Goal: Check status: Check status

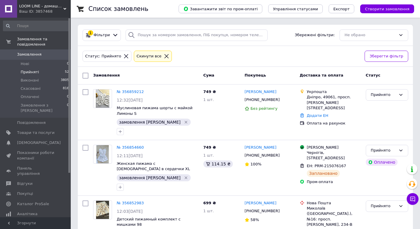
click at [32, 52] on span "Замовлення" at bounding box center [29, 54] width 24 height 5
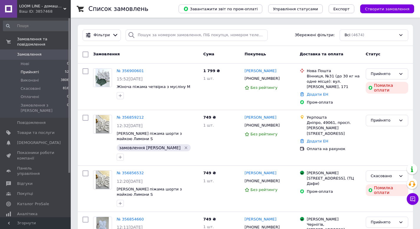
click at [34, 70] on span "Прийняті" at bounding box center [30, 72] width 18 height 5
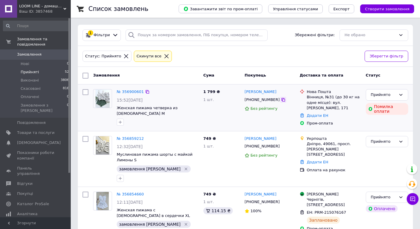
click at [281, 100] on icon at bounding box center [283, 99] width 5 height 5
click at [48, 68] on li "Прийняті 52" at bounding box center [36, 72] width 72 height 8
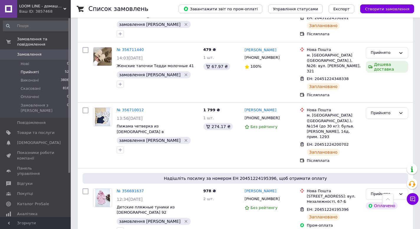
scroll to position [922, 0]
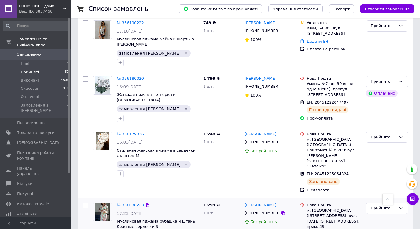
scroll to position [518, 0]
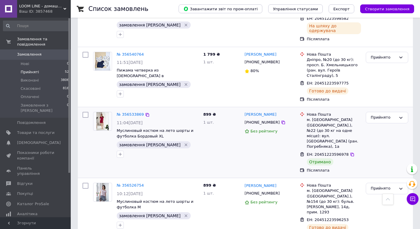
scroll to position [795, 0]
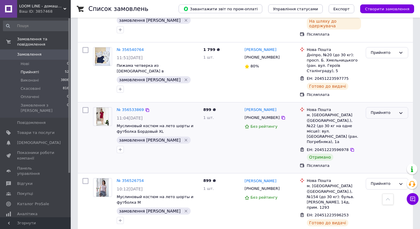
click at [378, 110] on div "Прийнято" at bounding box center [382, 113] width 25 height 6
click at [376, 120] on li "Виконано" at bounding box center [387, 125] width 42 height 11
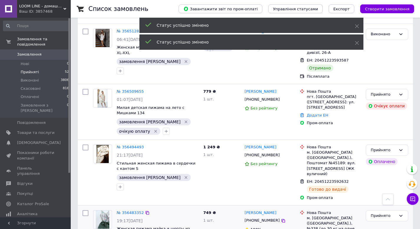
scroll to position [1011, 0]
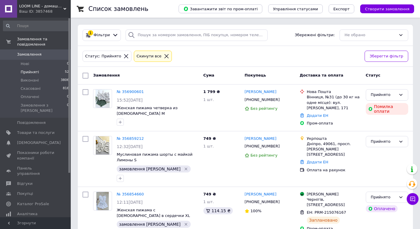
click at [52, 52] on span "Замовлення" at bounding box center [35, 54] width 37 height 5
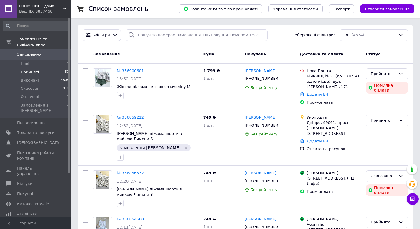
click at [49, 68] on li "Прийняті 50" at bounding box center [36, 72] width 72 height 8
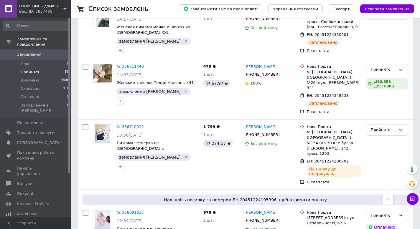
scroll to position [922, 0]
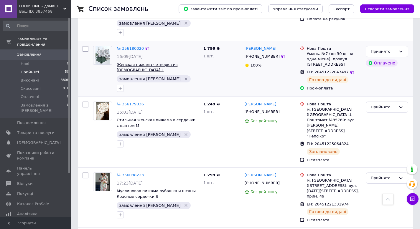
scroll to position [419, 0]
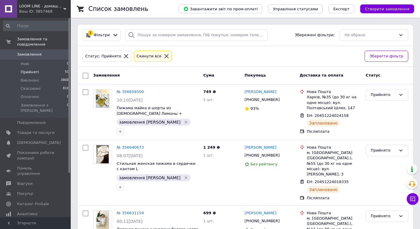
click at [32, 52] on span "Замовлення" at bounding box center [29, 54] width 24 height 5
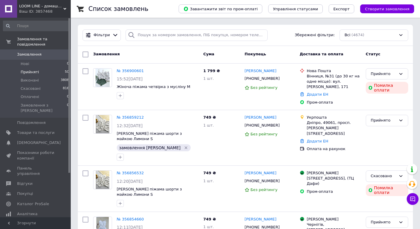
click at [39, 68] on li "Прийняті 50" at bounding box center [36, 72] width 72 height 8
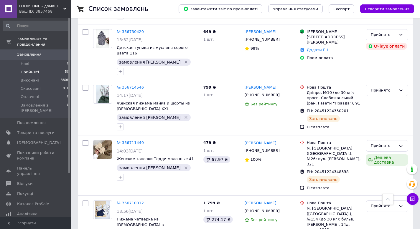
scroll to position [922, 0]
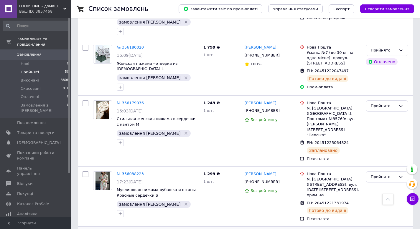
scroll to position [419, 0]
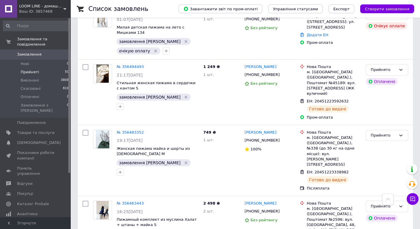
scroll to position [995, 0]
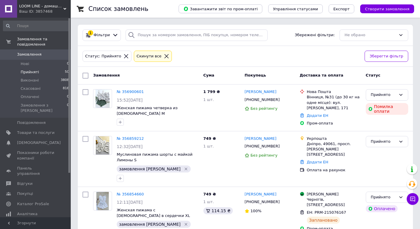
click at [39, 52] on span "Замовлення" at bounding box center [35, 54] width 37 height 5
